Goal: Task Accomplishment & Management: Manage account settings

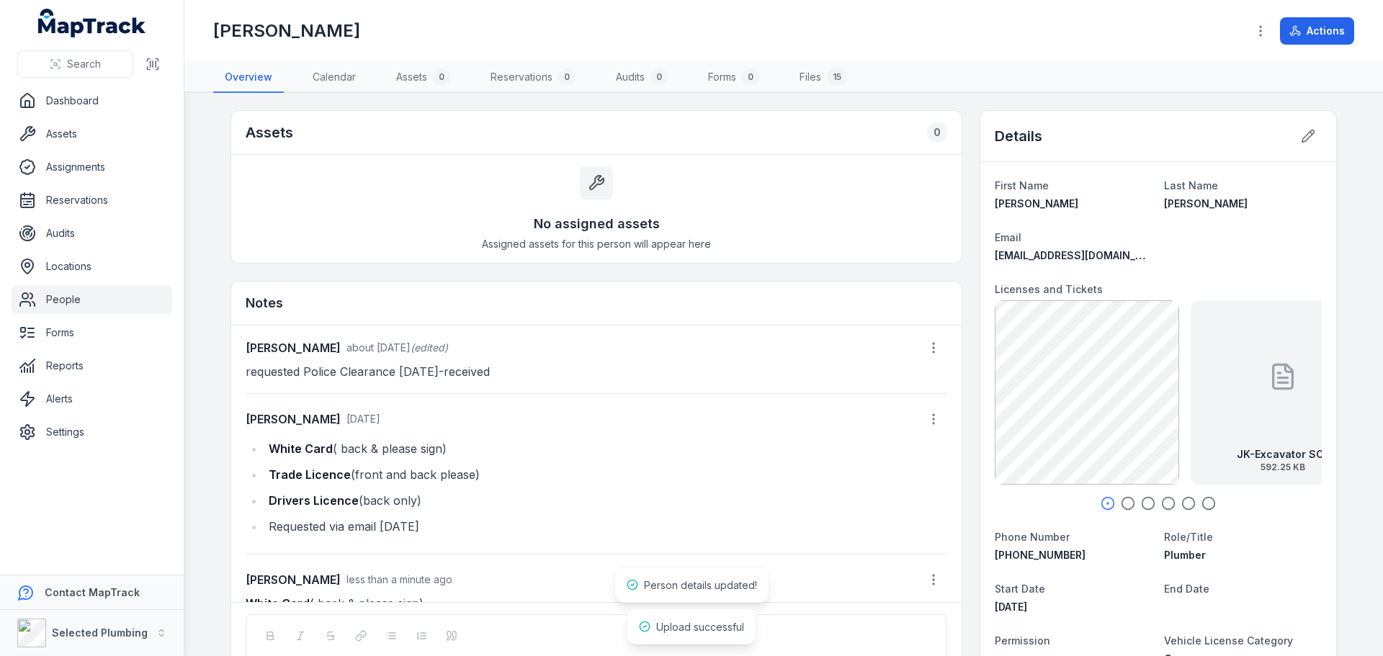
scroll to position [40, 0]
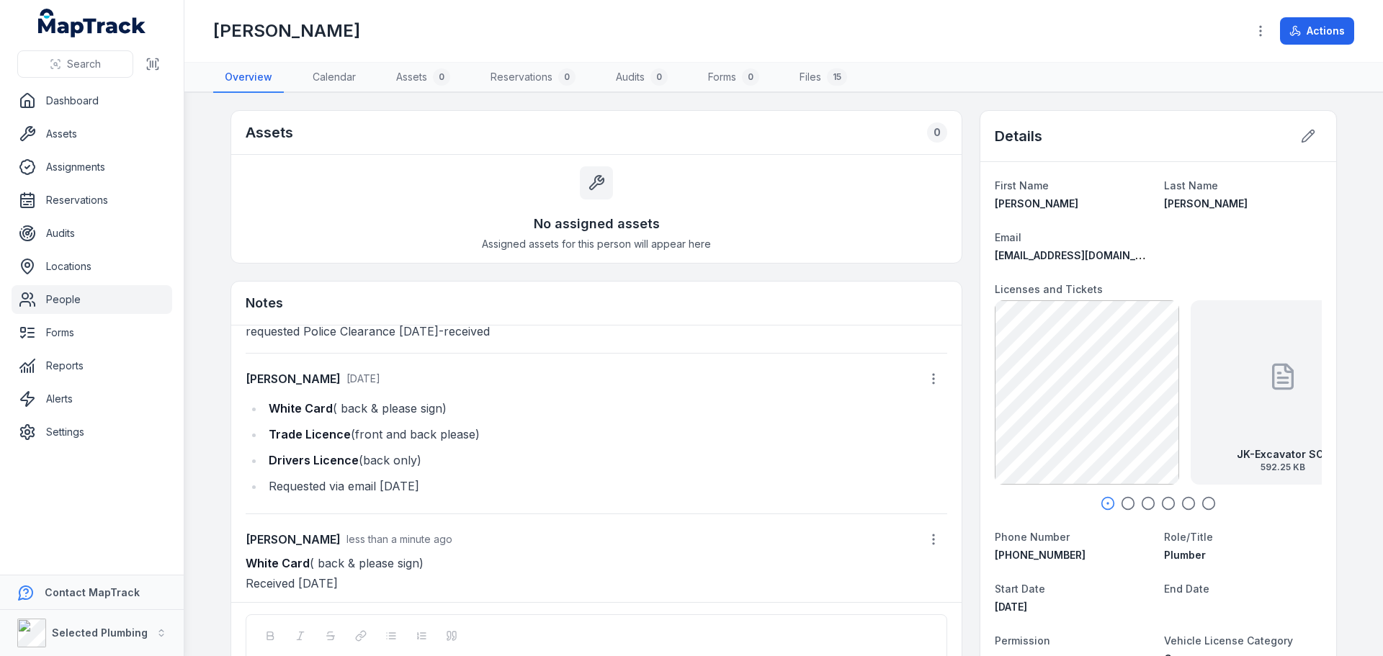
click at [1123, 503] on icon "button" at bounding box center [1128, 503] width 14 height 14
click at [1144, 502] on icon "button" at bounding box center [1148, 503] width 14 height 14
click at [1161, 502] on icon "button" at bounding box center [1168, 503] width 14 height 14
click at [1181, 502] on icon "button" at bounding box center [1188, 503] width 14 height 14
click at [1203, 503] on icon "button" at bounding box center [1208, 503] width 14 height 14
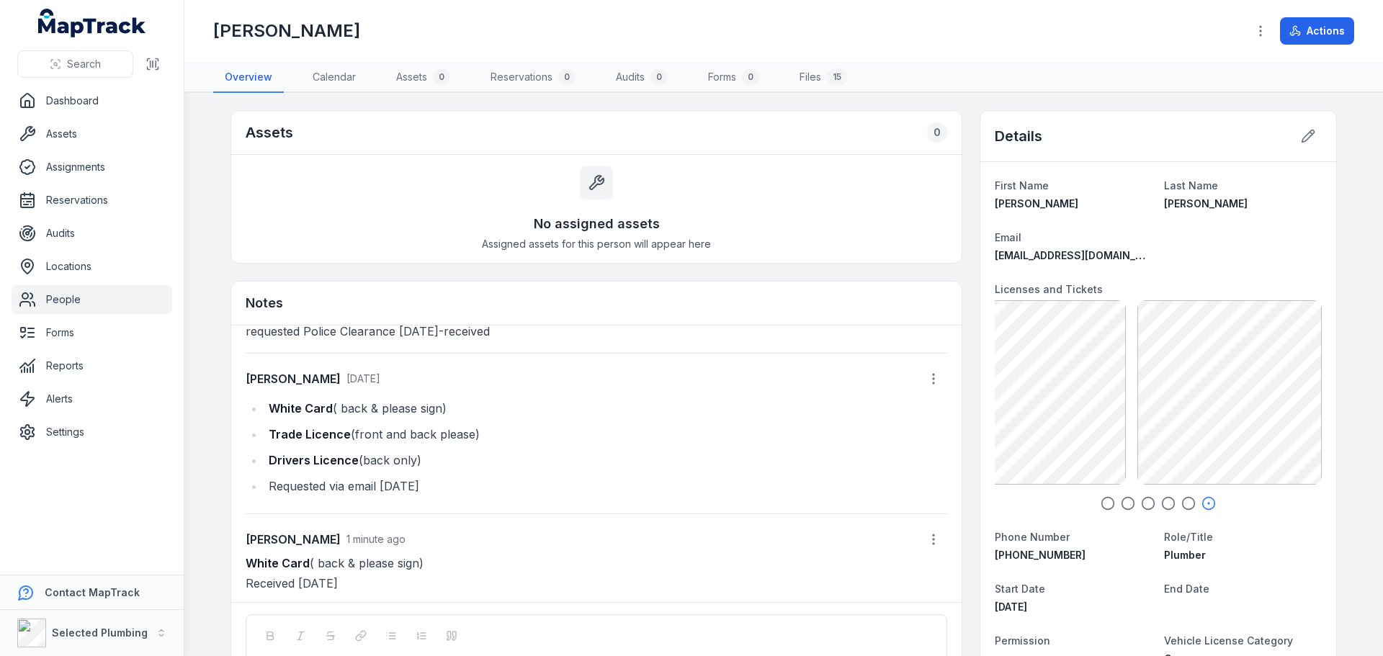
click at [1108, 505] on circle "button" at bounding box center [1108, 504] width 12 height 12
click at [926, 535] on icon "button" at bounding box center [933, 539] width 14 height 14
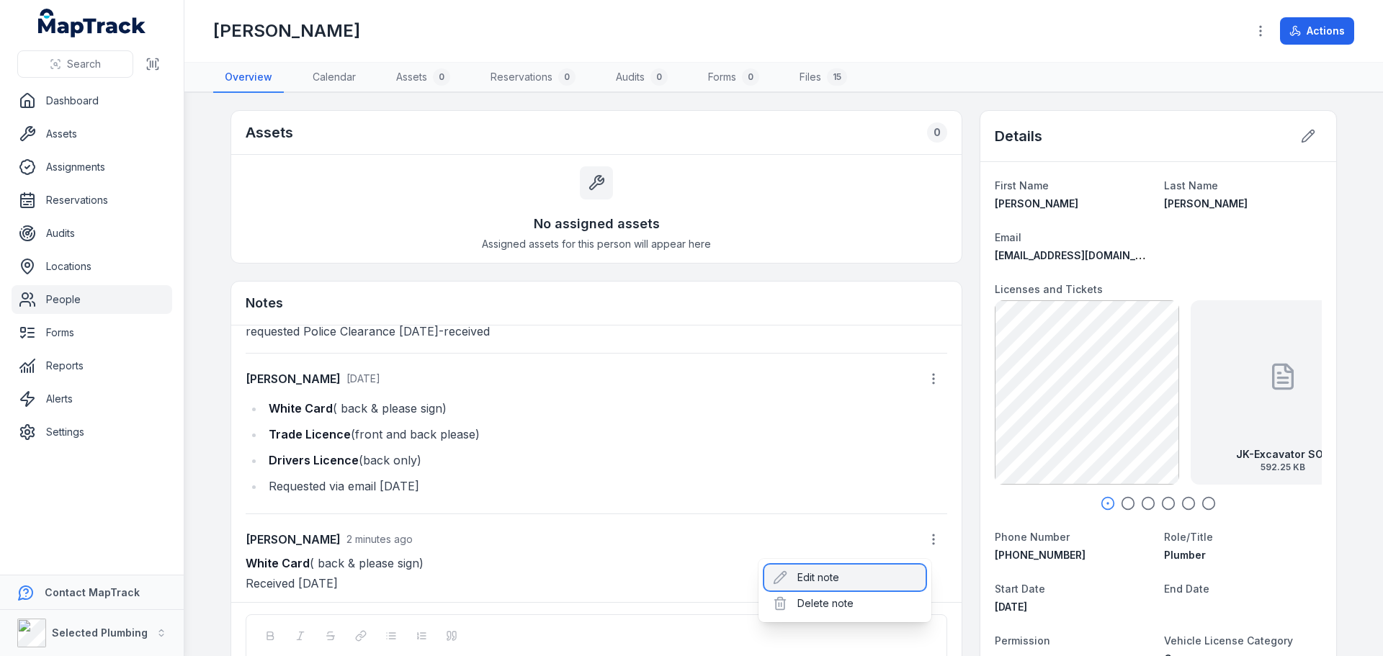
drag, startPoint x: 833, startPoint y: 578, endPoint x: 822, endPoint y: 579, distance: 10.8
click at [832, 578] on div "Edit note" at bounding box center [844, 578] width 161 height 26
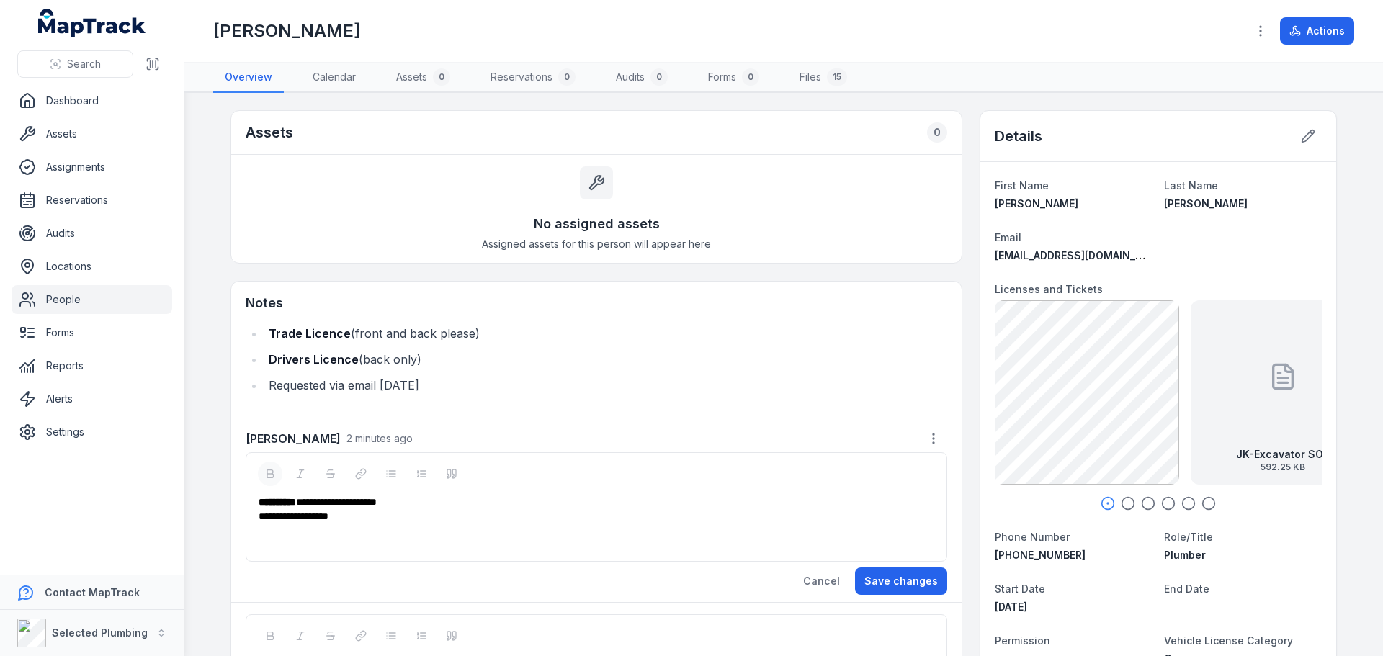
scroll to position [143, 0]
click at [421, 504] on div "**********" at bounding box center [597, 500] width 676 height 14
click at [887, 585] on button "Save changes" at bounding box center [901, 579] width 92 height 27
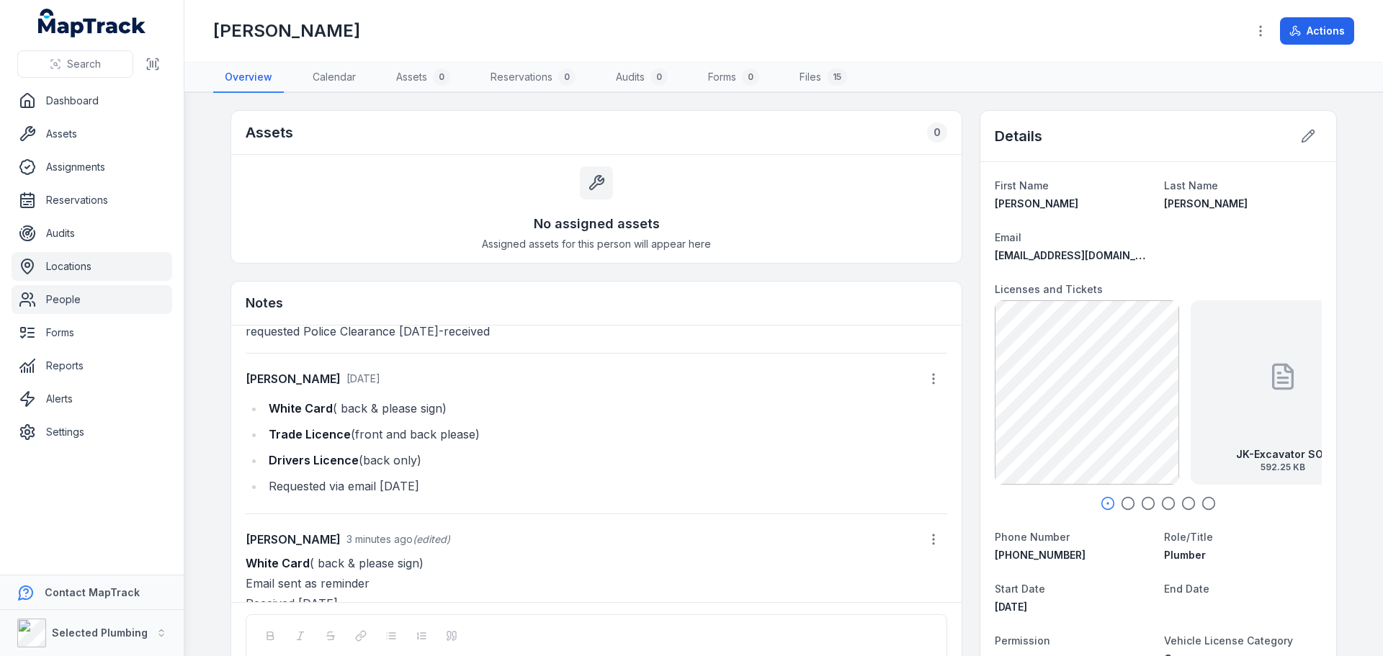
scroll to position [60, 0]
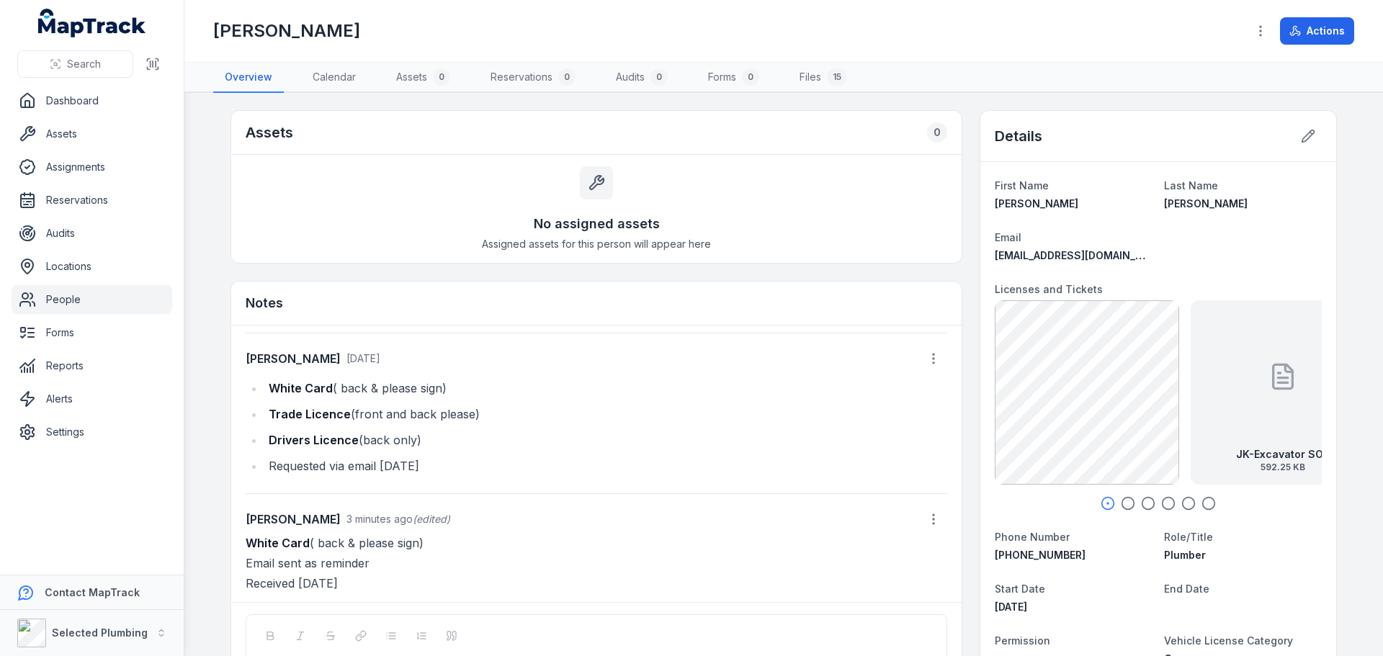
click at [63, 301] on link "People" at bounding box center [92, 299] width 161 height 29
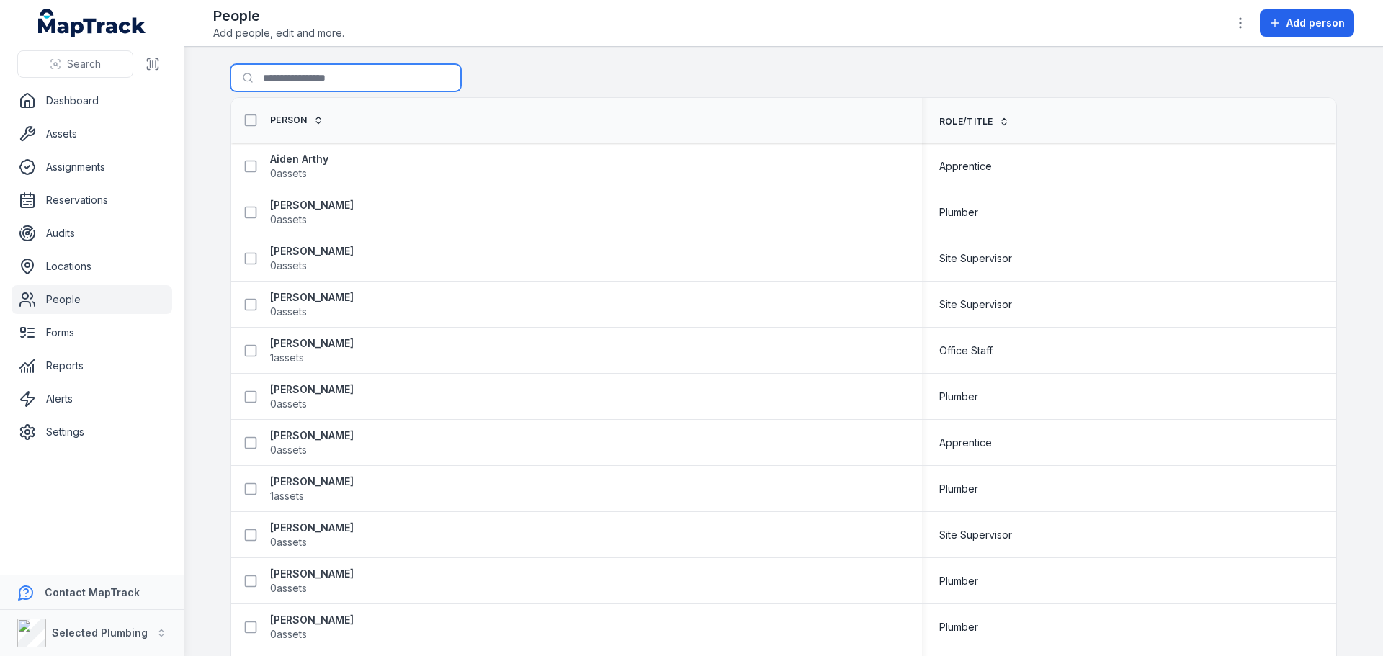
click at [285, 76] on input "Search for people" at bounding box center [345, 77] width 230 height 27
type input "****"
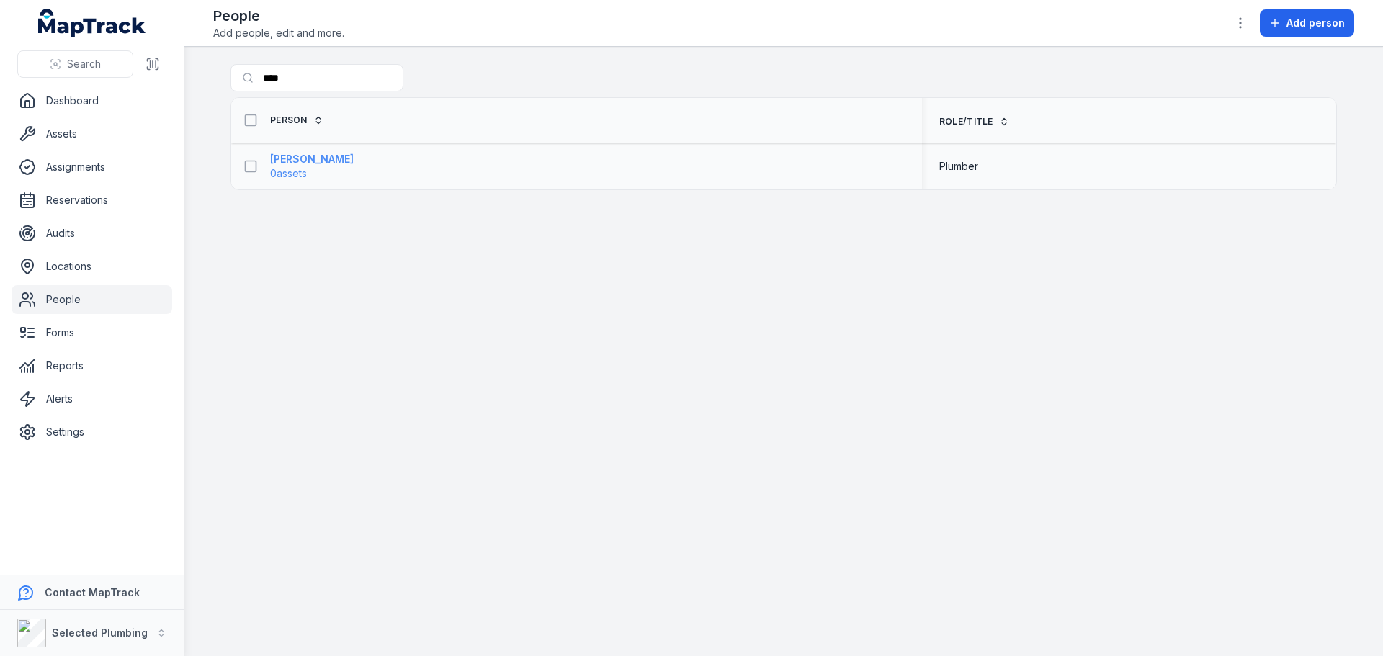
click at [332, 158] on strong "[PERSON_NAME]" at bounding box center [312, 159] width 84 height 14
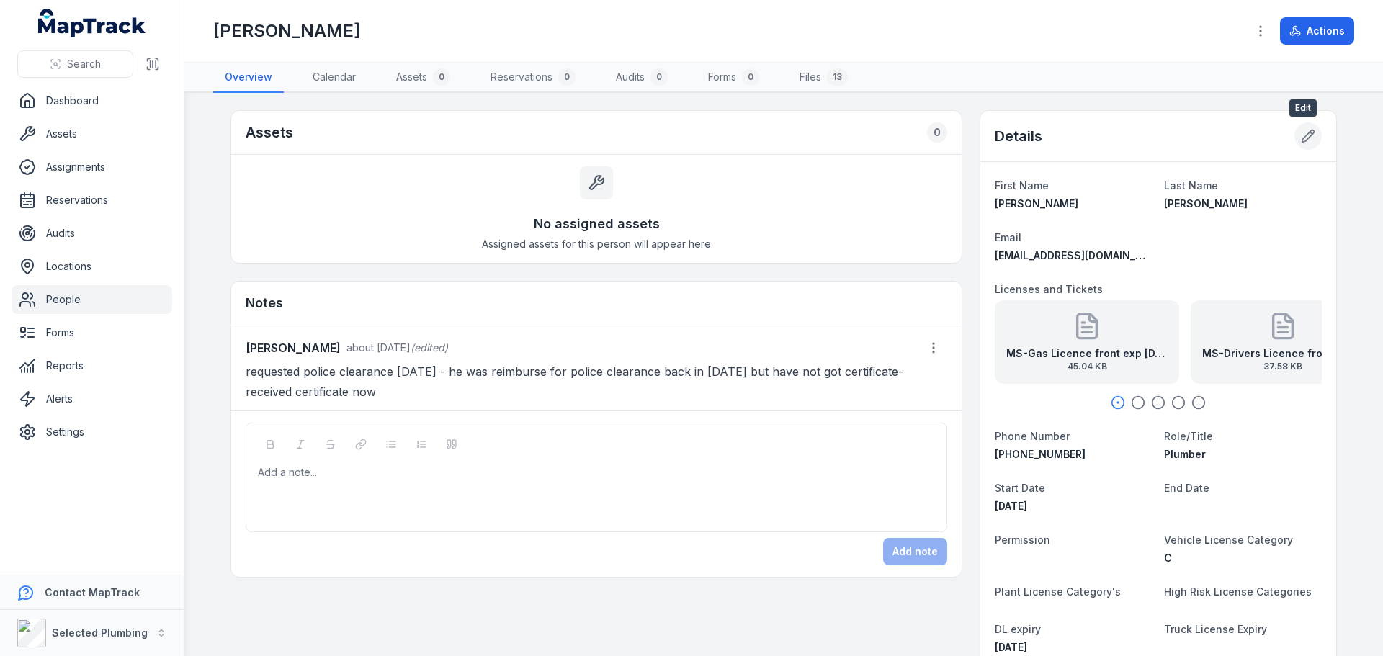
click at [1303, 140] on icon at bounding box center [1308, 136] width 14 height 14
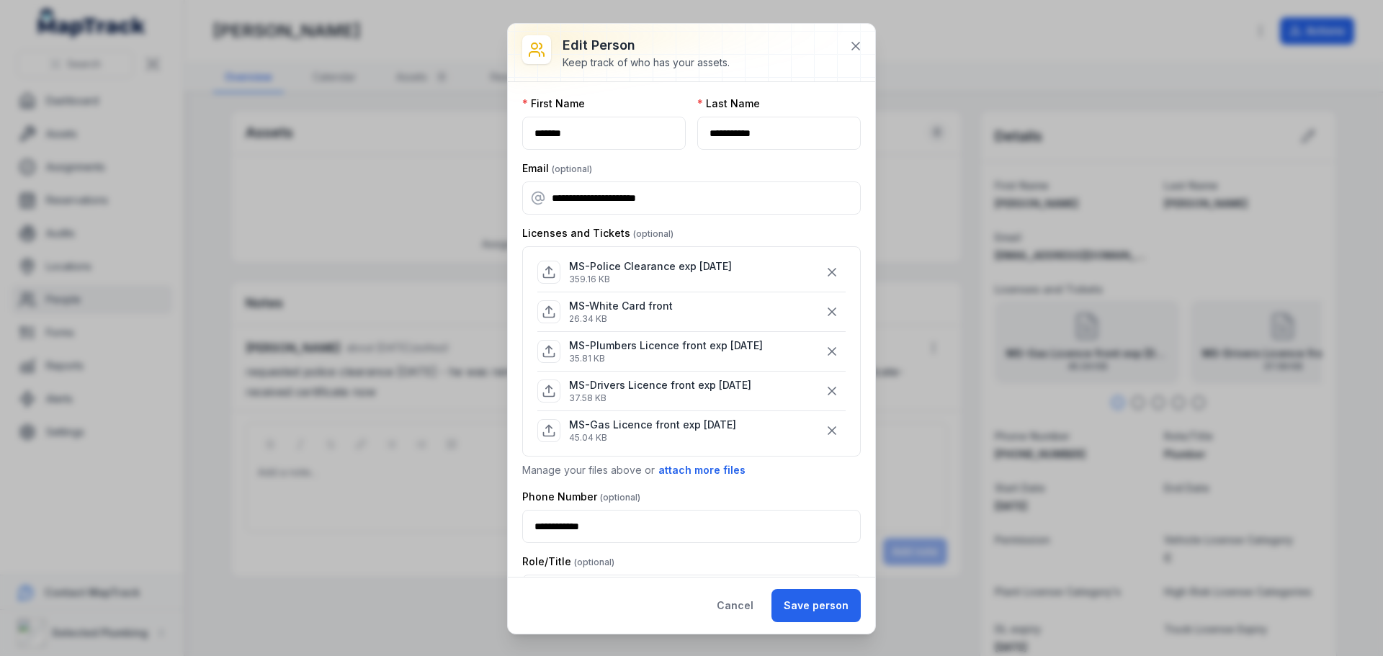
scroll to position [72, 0]
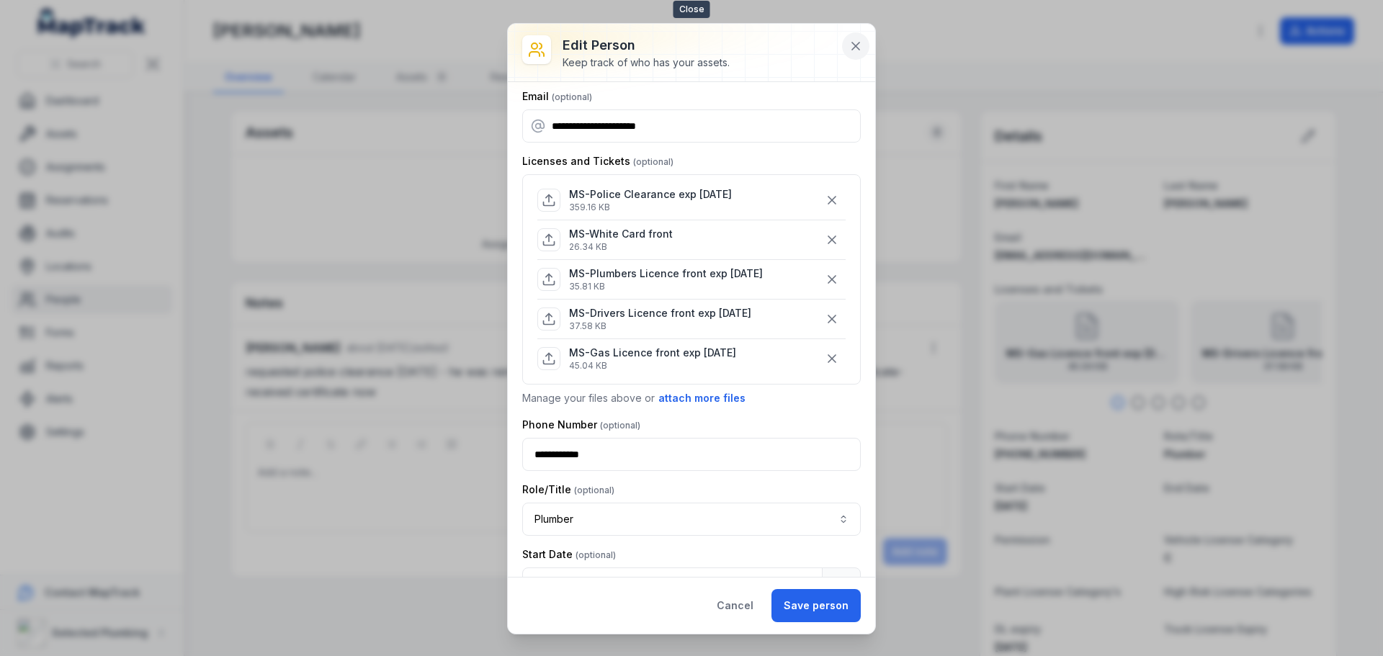
click at [858, 47] on icon at bounding box center [855, 46] width 14 height 14
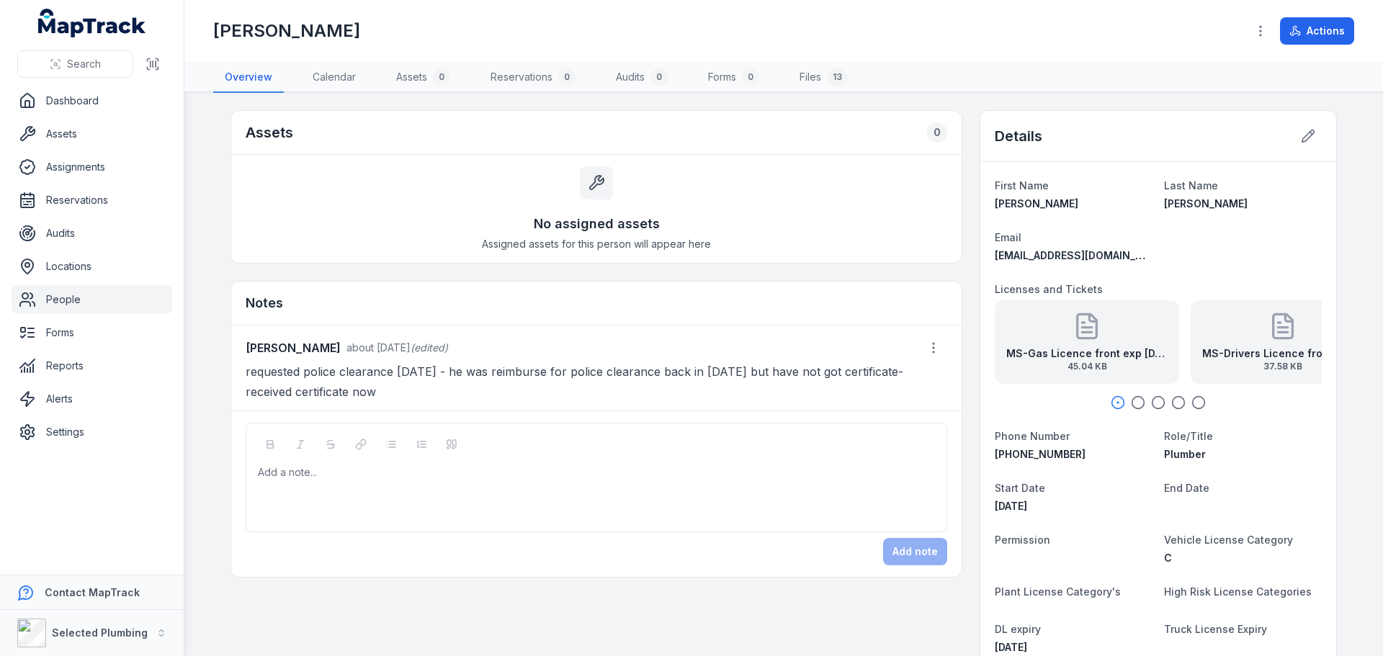
drag, startPoint x: 1134, startPoint y: 405, endPoint x: 1142, endPoint y: 405, distance: 8.6
click at [1134, 405] on icon "button" at bounding box center [1138, 402] width 14 height 14
click at [1152, 404] on circle "button" at bounding box center [1158, 403] width 12 height 12
click at [1172, 403] on circle "button" at bounding box center [1178, 403] width 12 height 12
click at [1192, 401] on icon "button" at bounding box center [1198, 402] width 14 height 14
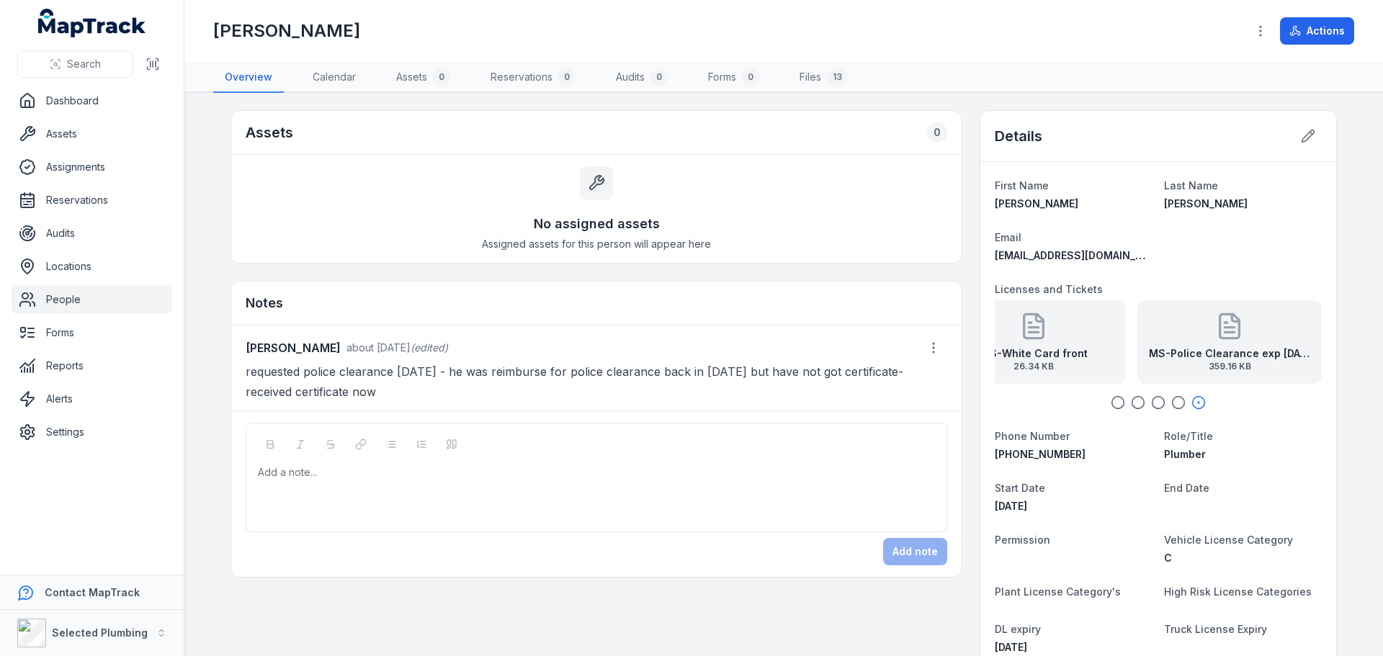
click at [1137, 401] on icon "button" at bounding box center [1138, 402] width 14 height 14
click at [1159, 349] on strong "MS-Drivers Licence front exp [DATE]" at bounding box center [1157, 353] width 161 height 14
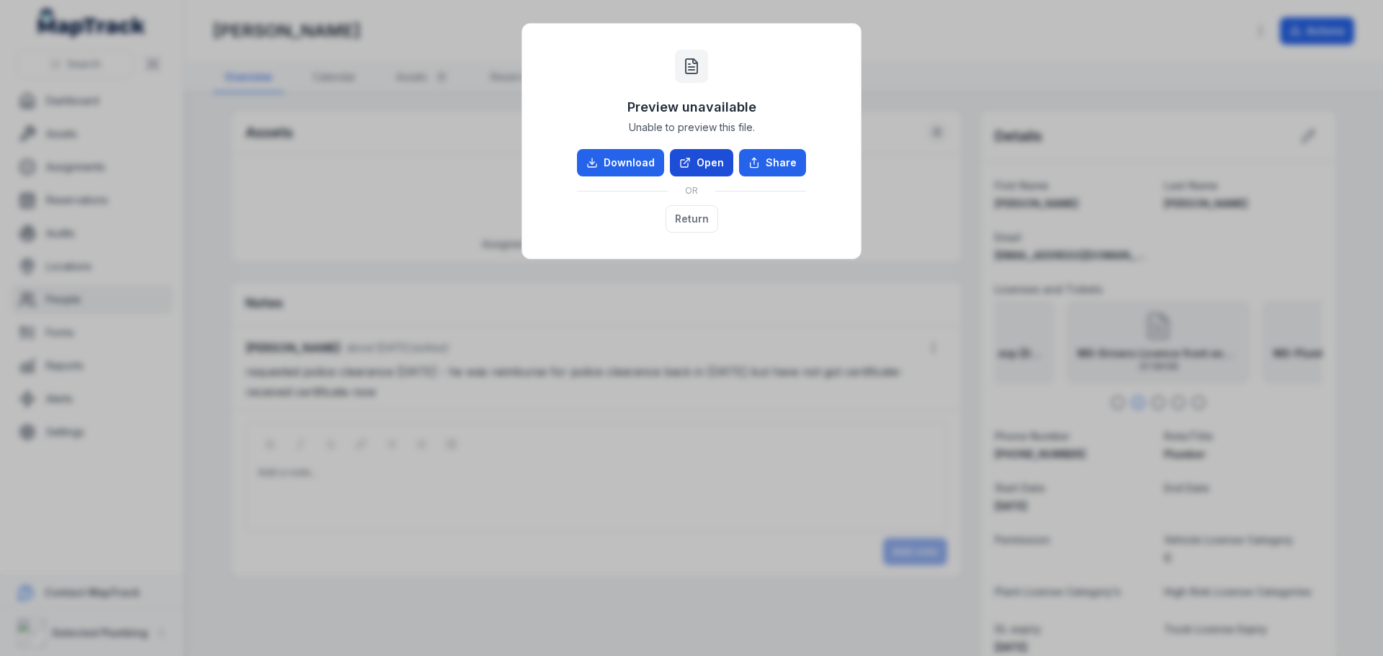
click at [693, 161] on link "Open" at bounding box center [701, 162] width 63 height 27
drag, startPoint x: 691, startPoint y: 220, endPoint x: 668, endPoint y: 233, distance: 26.2
click at [691, 220] on button "Return" at bounding box center [691, 218] width 53 height 27
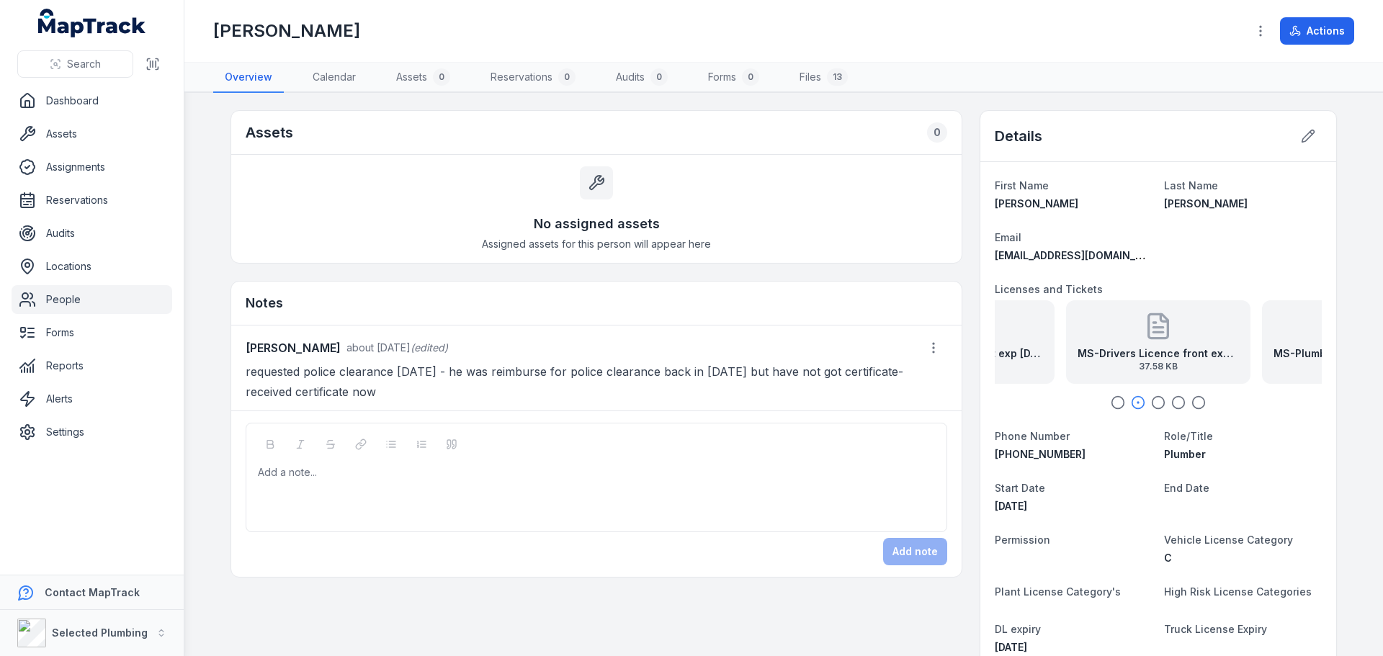
click at [1110, 401] on icon "button" at bounding box center [1117, 402] width 14 height 14
click at [1079, 338] on icon at bounding box center [1086, 326] width 19 height 24
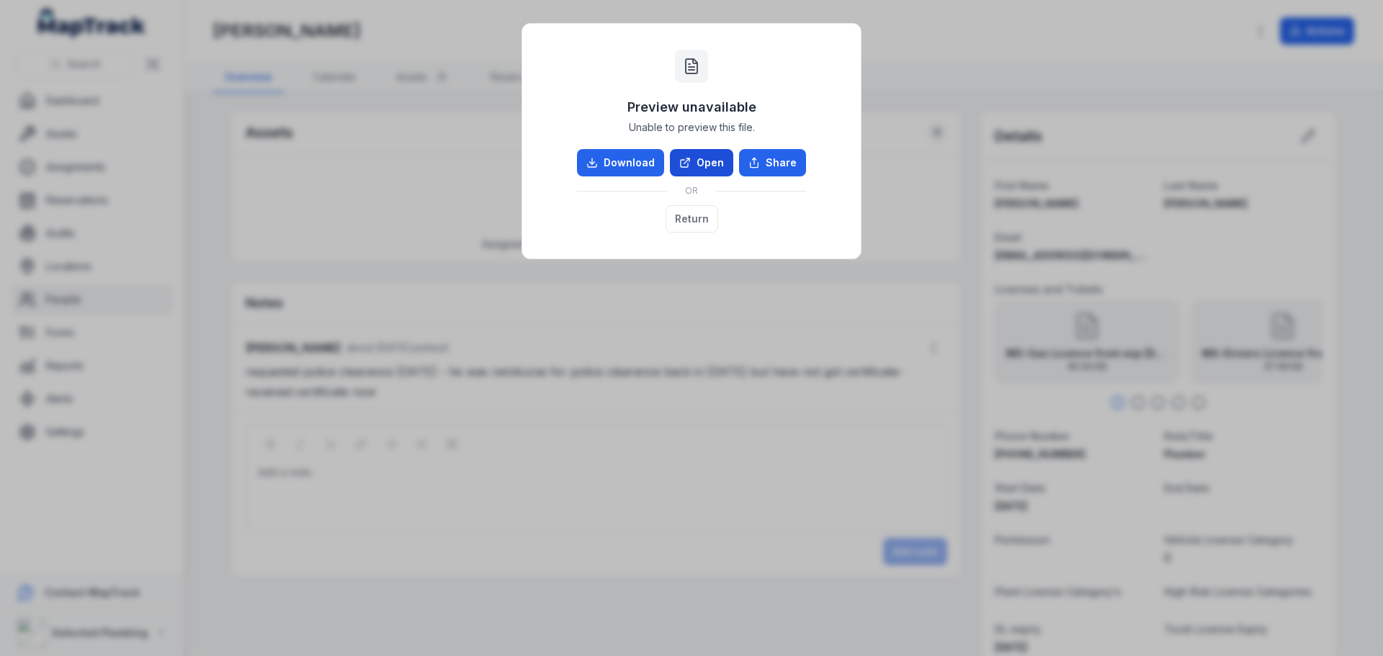
click at [690, 164] on icon at bounding box center [685, 163] width 12 height 12
click at [690, 213] on button "Return" at bounding box center [691, 218] width 53 height 27
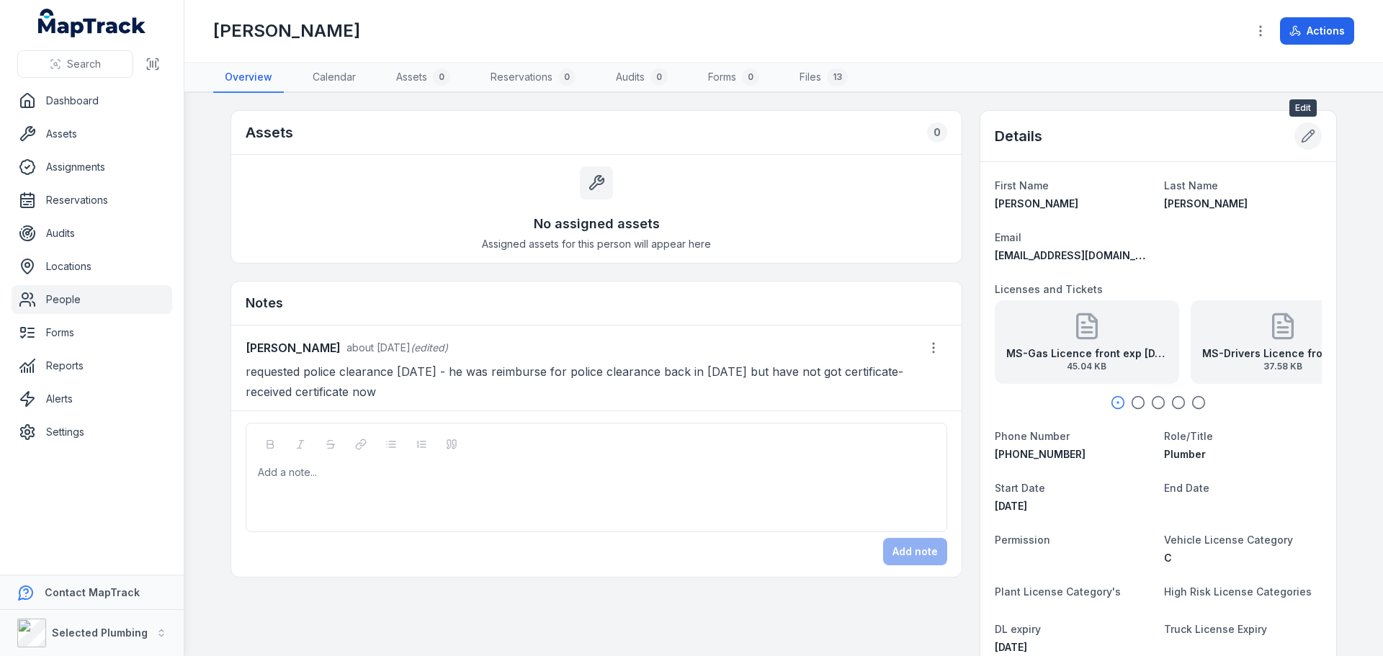
click at [1306, 135] on icon at bounding box center [1308, 136] width 12 height 12
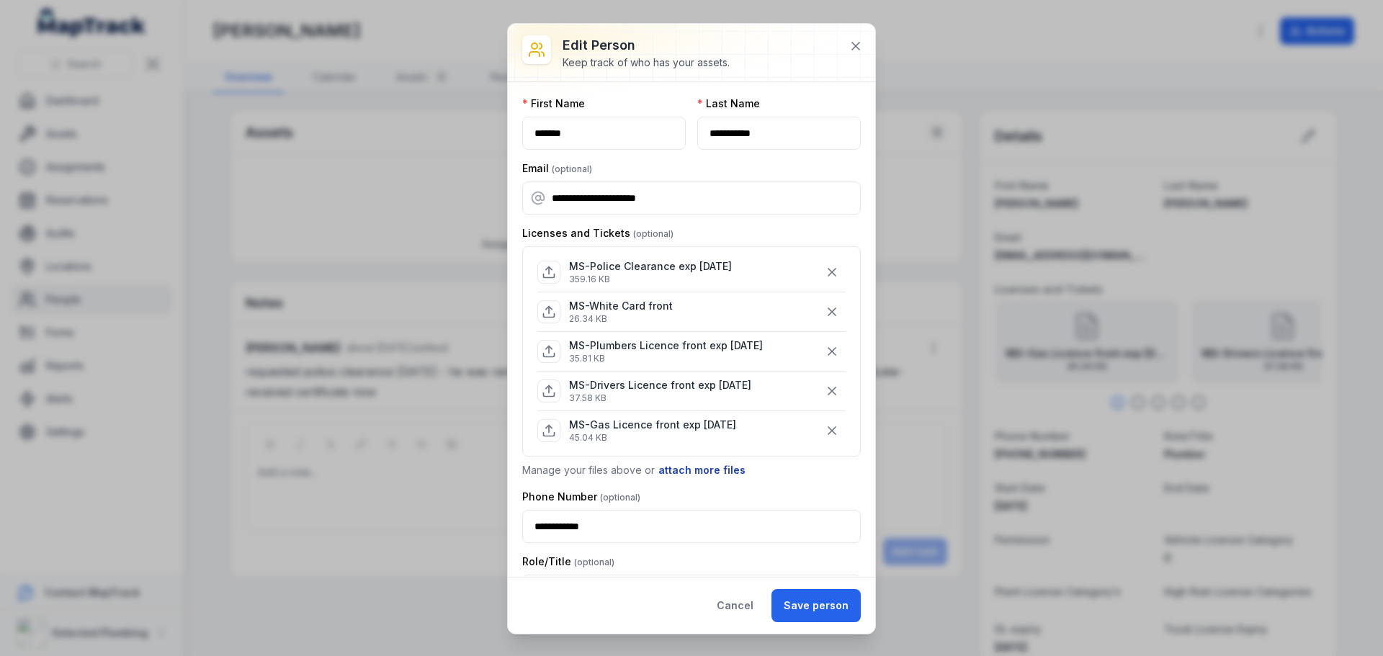
click at [676, 468] on button "attach more files" at bounding box center [702, 470] width 89 height 16
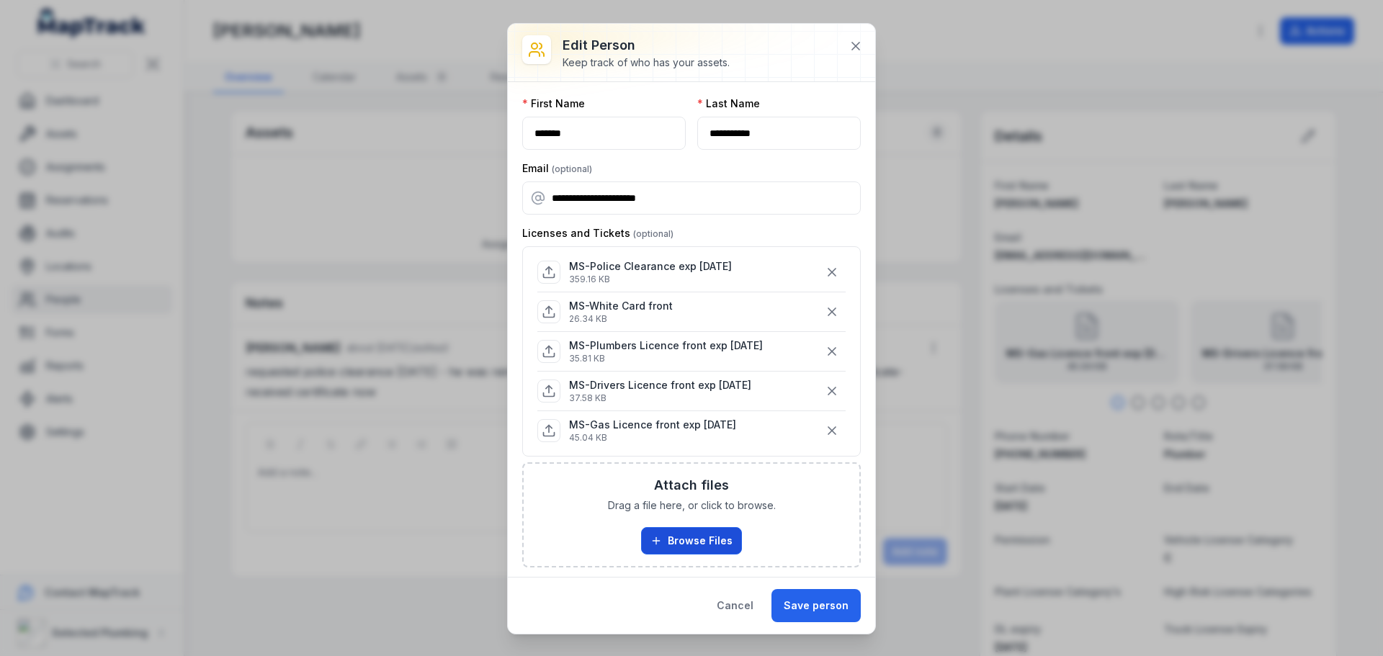
click at [683, 552] on button "Browse Files" at bounding box center [691, 540] width 101 height 27
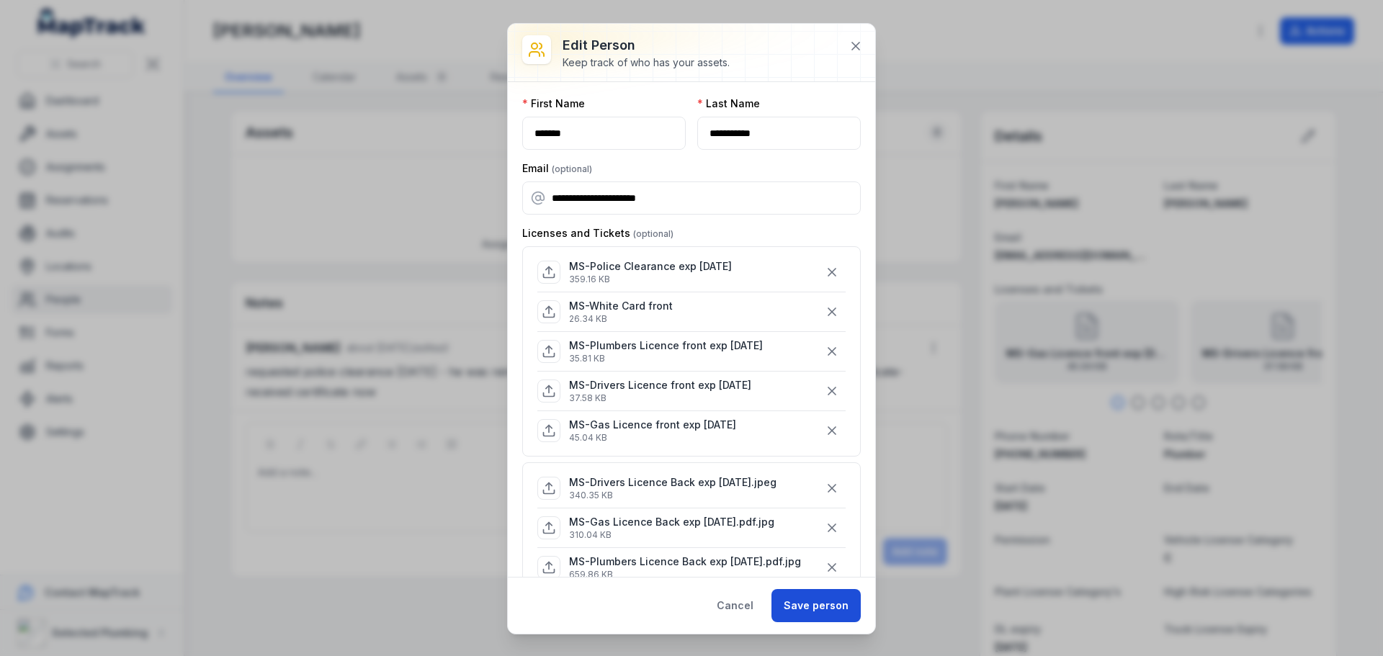
click at [816, 607] on button "Save person" at bounding box center [815, 605] width 89 height 33
